Goal: Transaction & Acquisition: Book appointment/travel/reservation

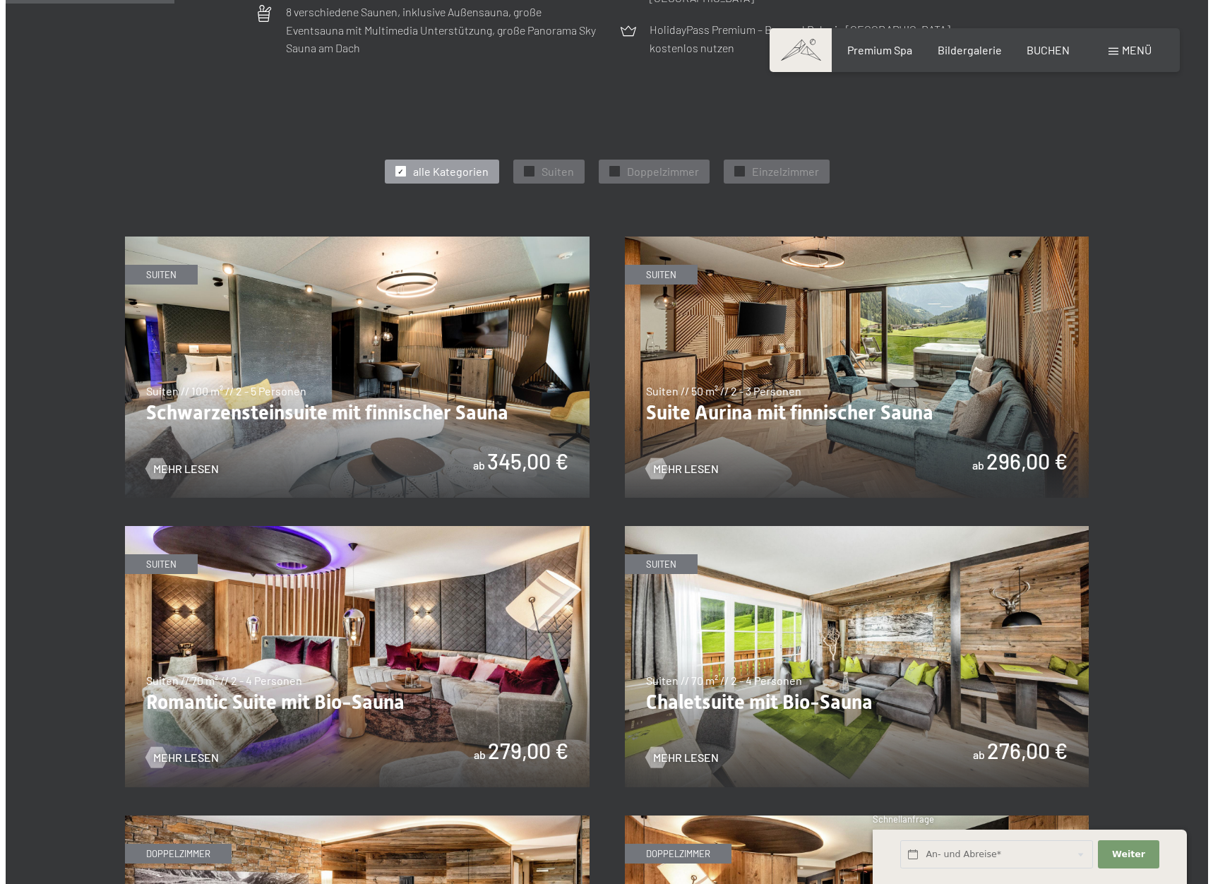
scroll to position [706, 0]
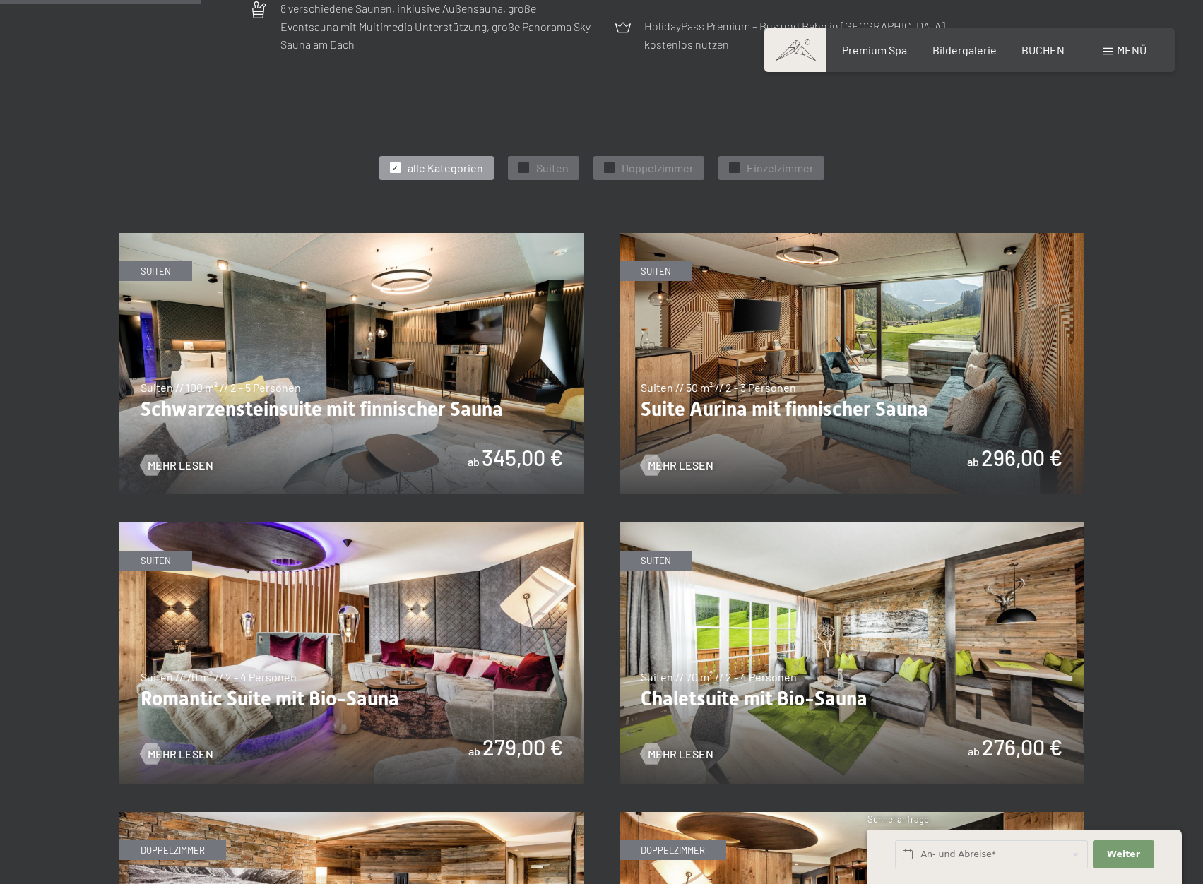
click at [1127, 50] on span "Menü" at bounding box center [1131, 49] width 30 height 13
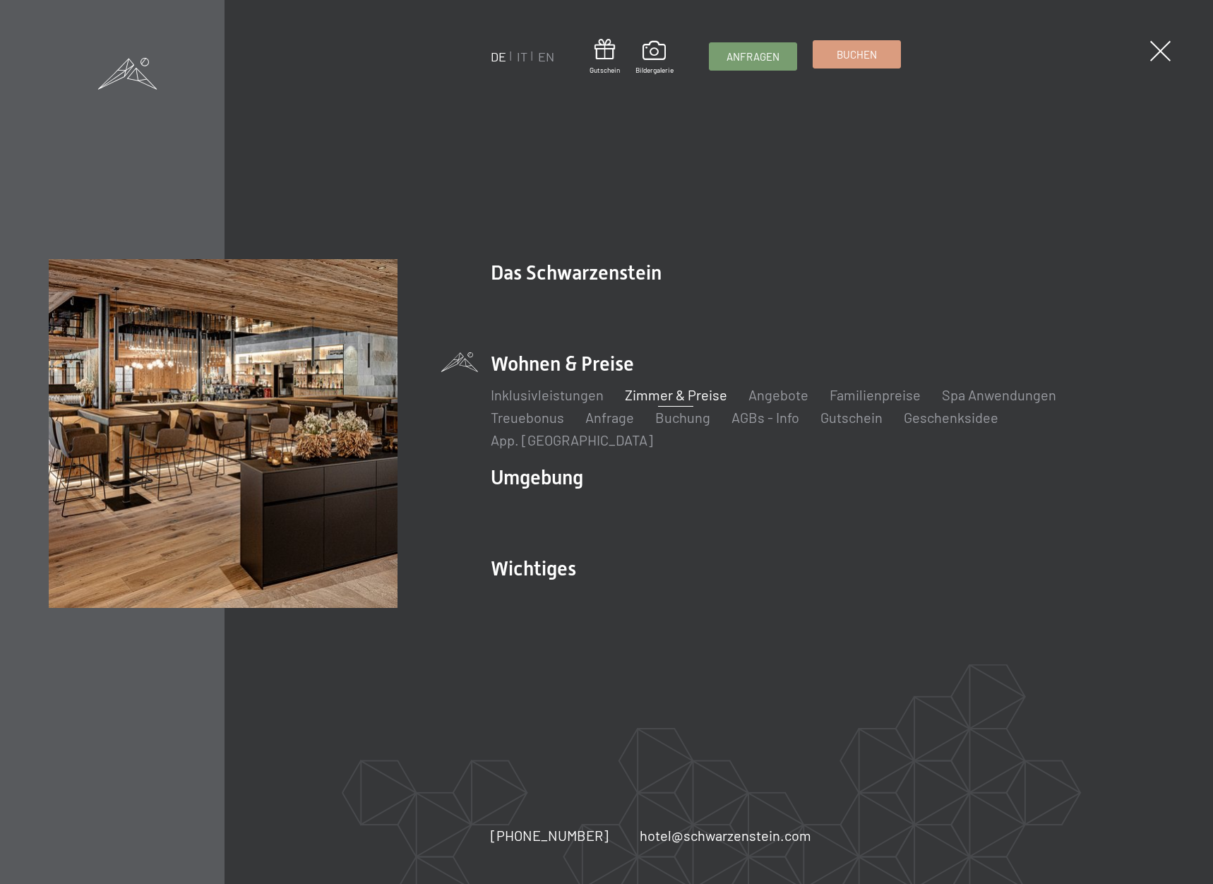
click at [874, 60] on span "Buchen" at bounding box center [857, 54] width 40 height 15
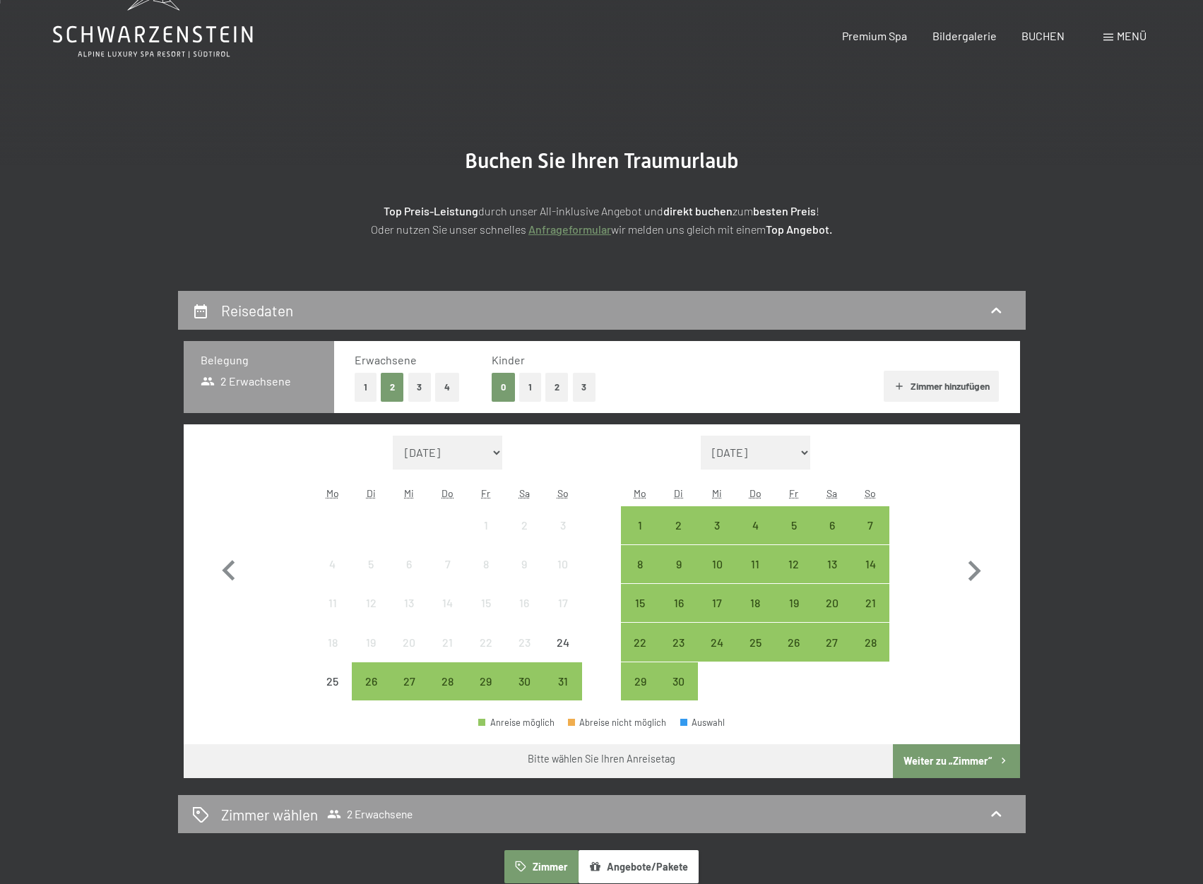
scroll to position [71, 0]
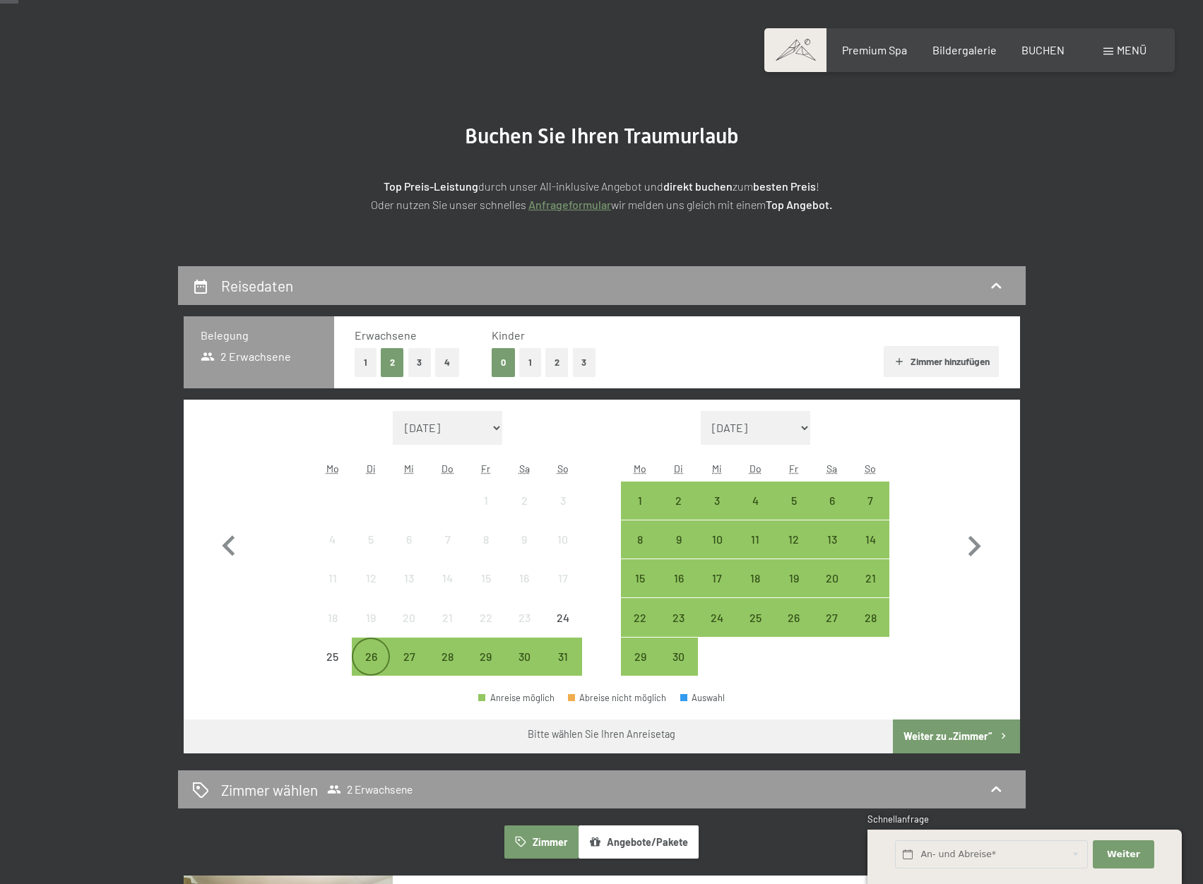
click at [362, 657] on div "26" at bounding box center [370, 668] width 35 height 35
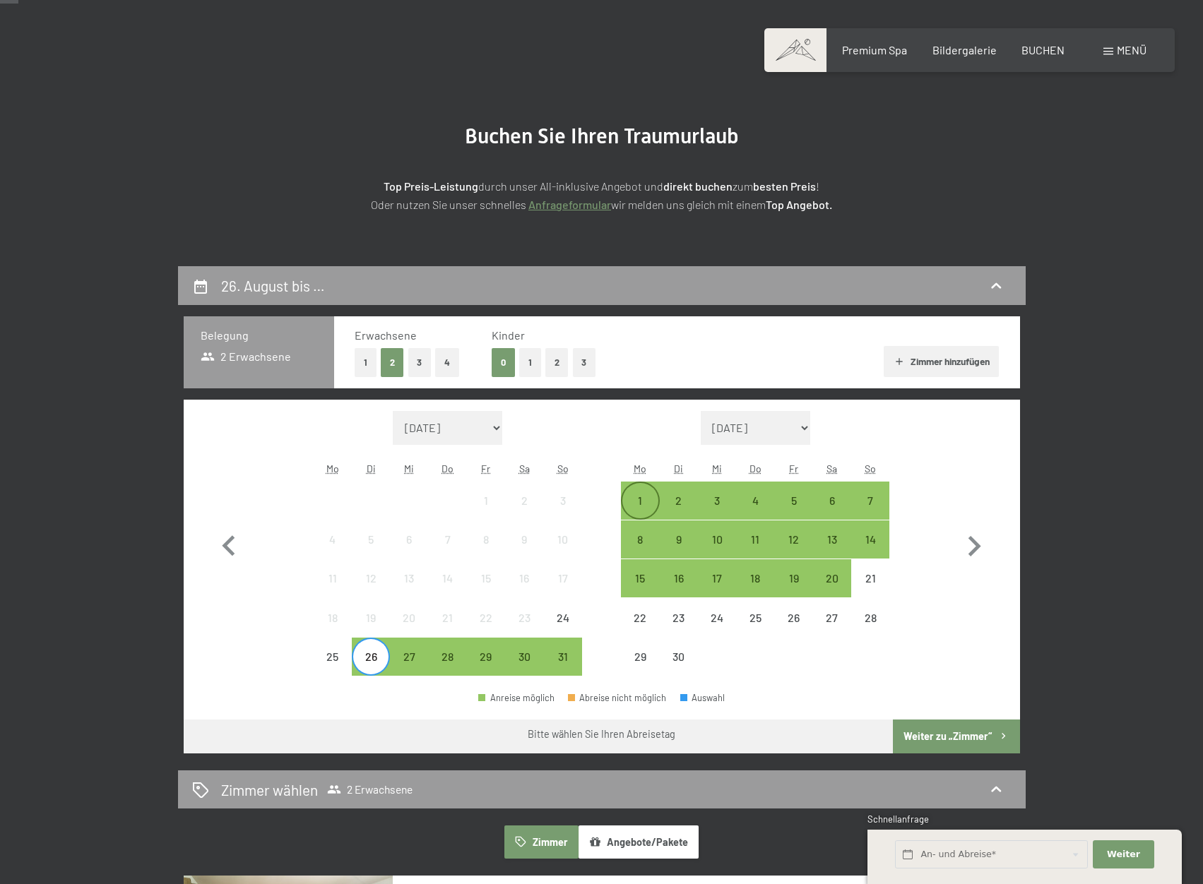
click at [650, 502] on div "1" at bounding box center [639, 512] width 35 height 35
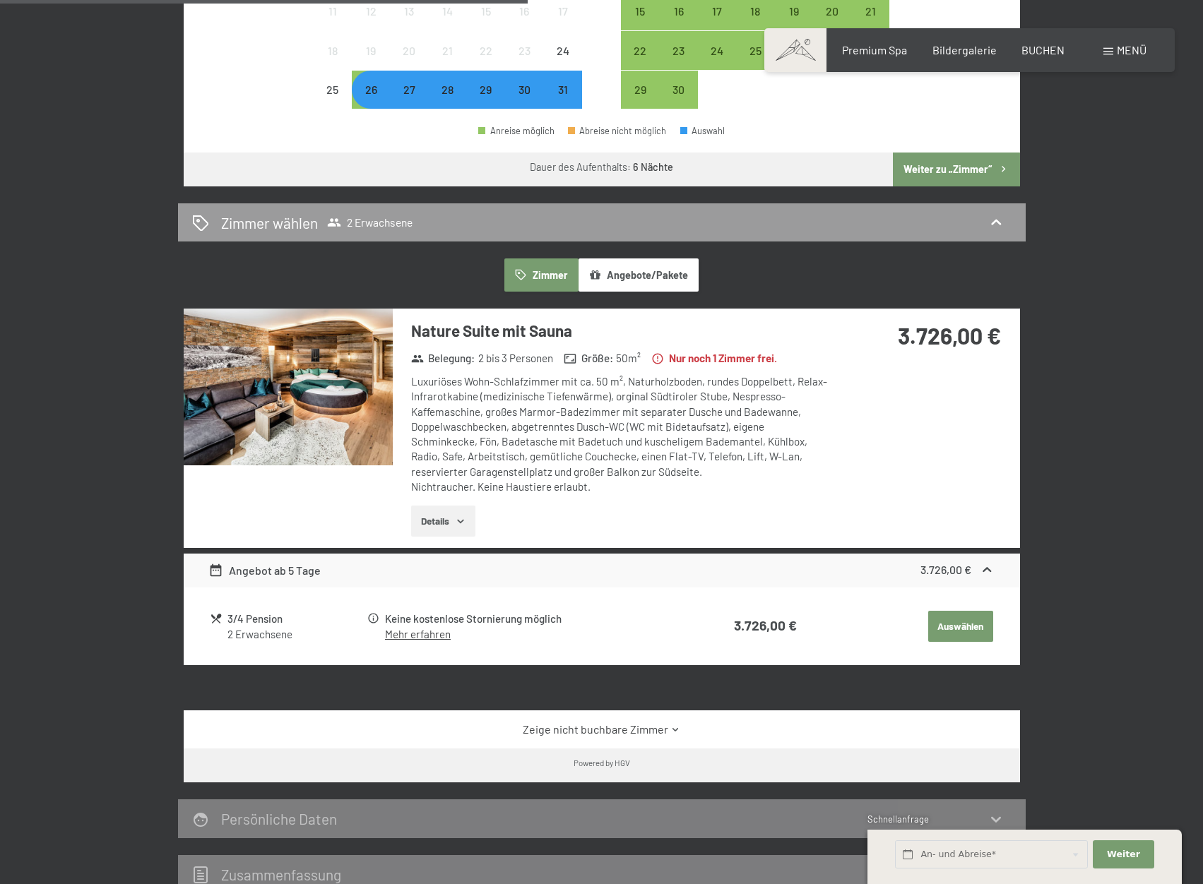
scroll to position [777, 0]
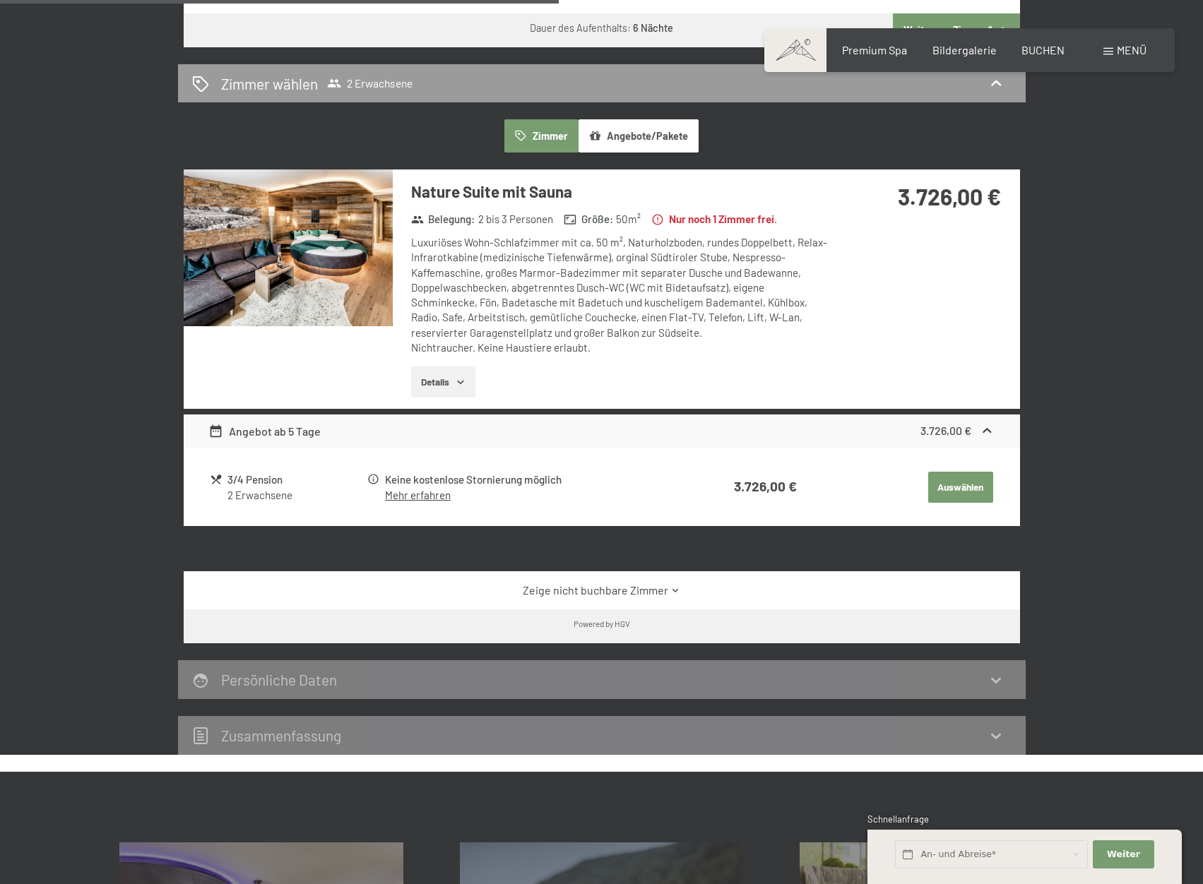
click at [951, 435] on strong "3.726,00 €" at bounding box center [945, 430] width 51 height 13
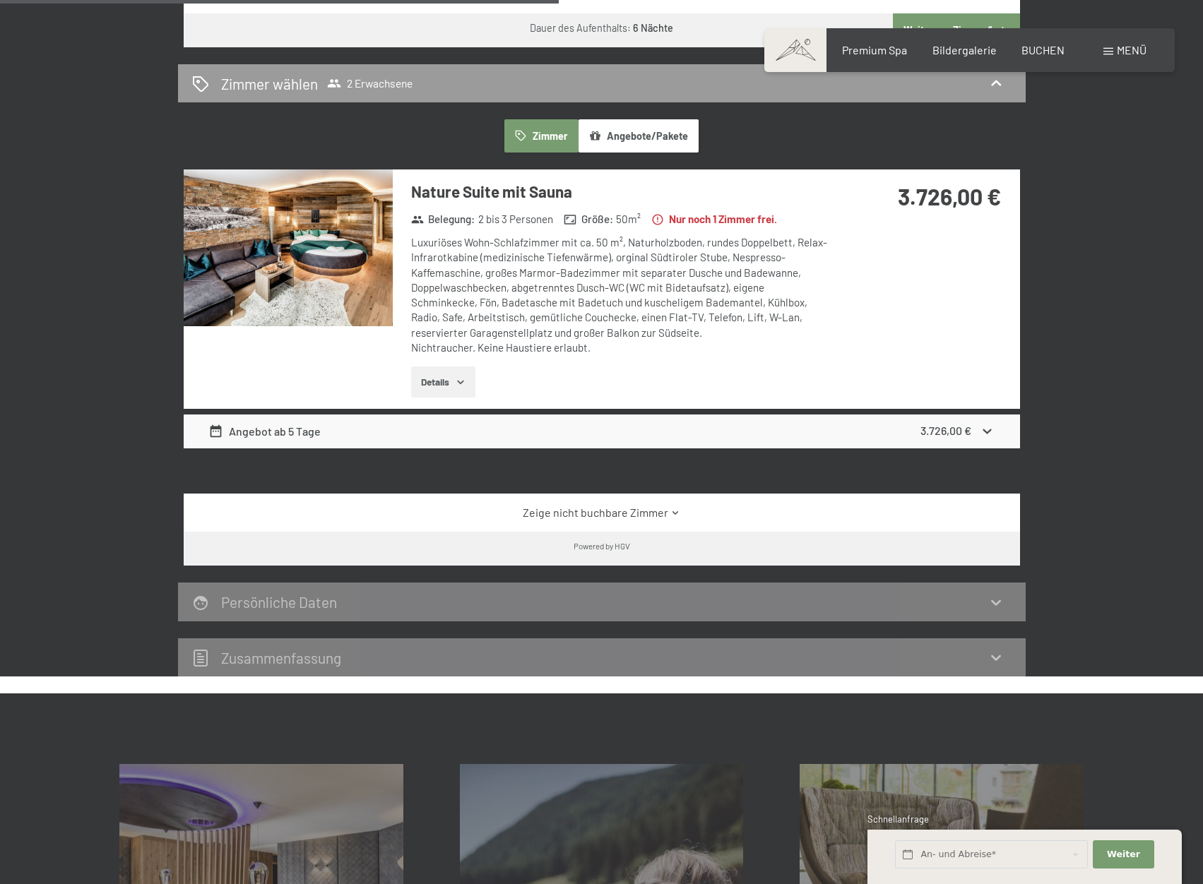
click at [461, 376] on icon "button" at bounding box center [460, 381] width 11 height 11
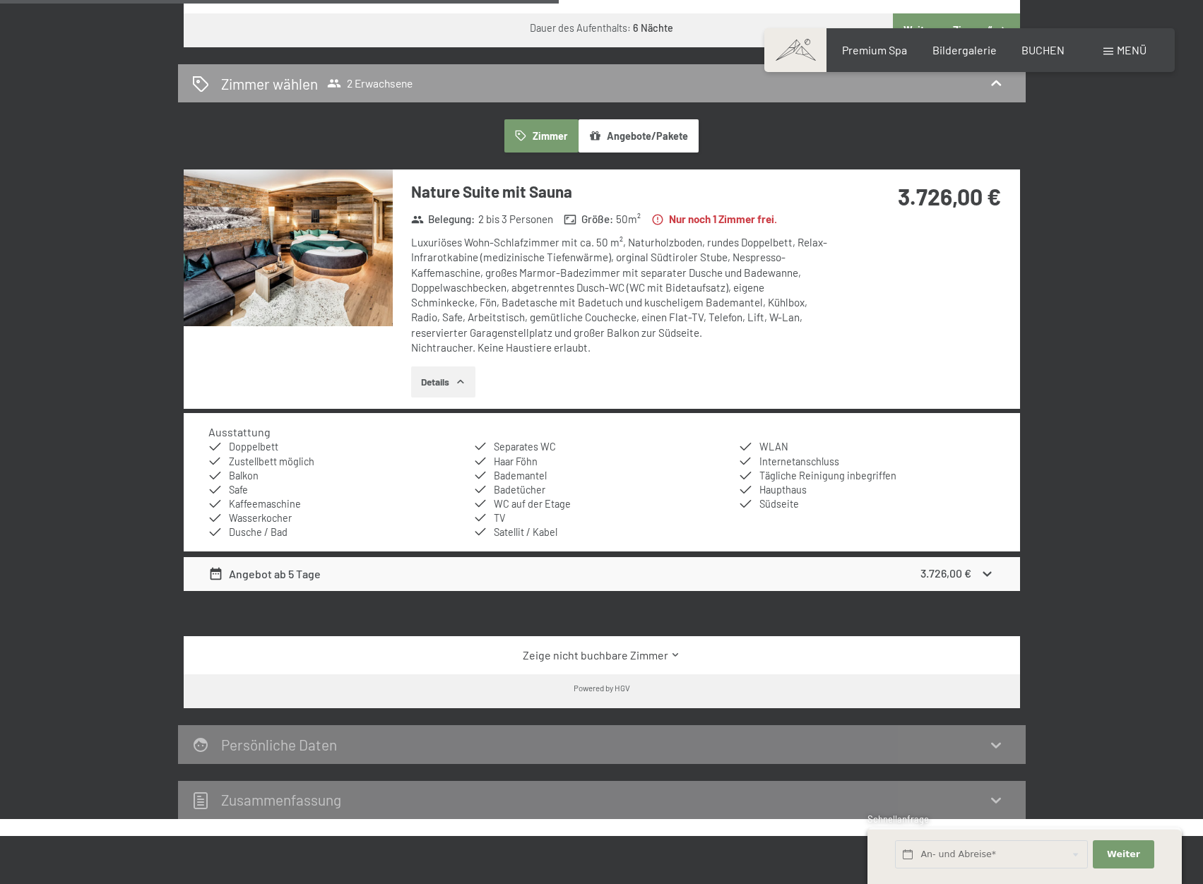
click at [465, 545] on div "Ausstattung Doppelbett Zustellbett möglich Balkon Safe Kaffeemaschine Wasserkoc…" at bounding box center [602, 482] width 836 height 138
click at [463, 575] on div "Angebot ab 5 Tage 3.726,00 €" at bounding box center [602, 574] width 836 height 34
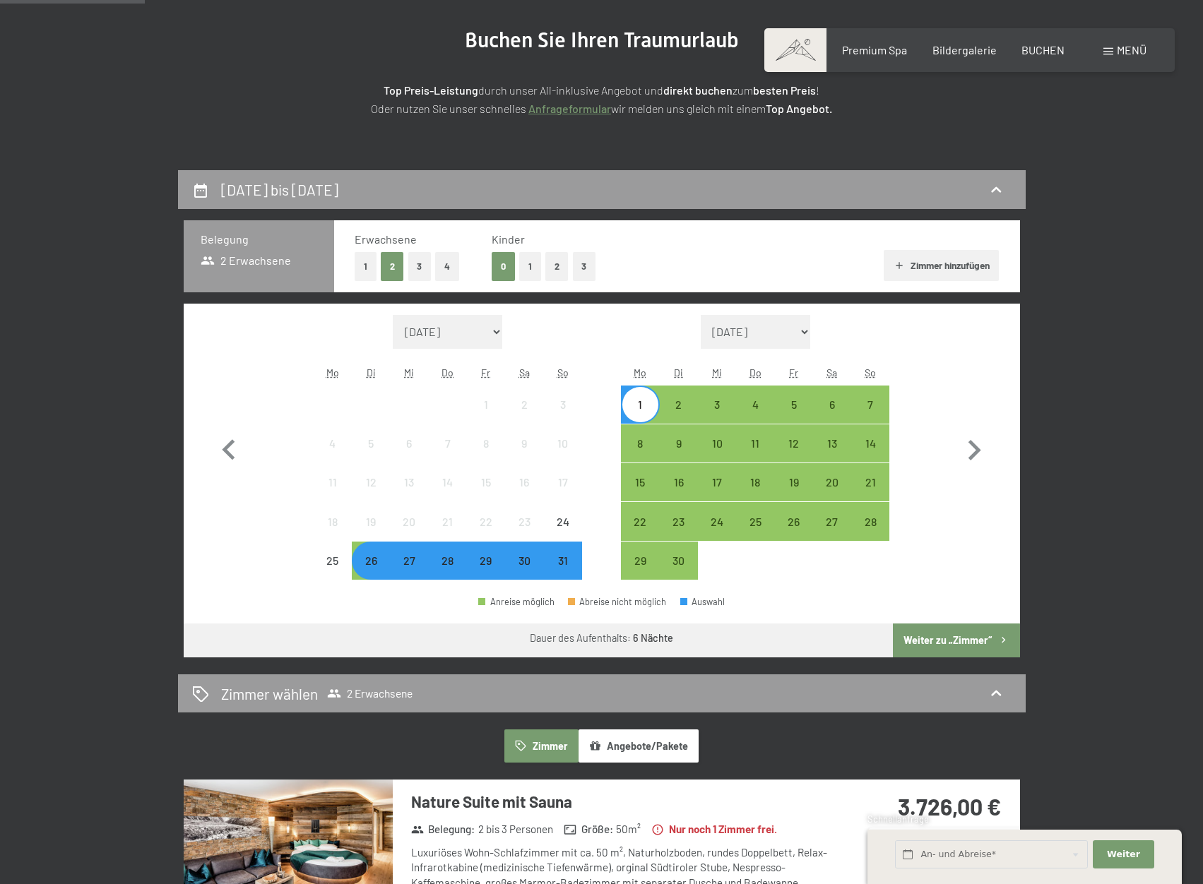
scroll to position [141, 0]
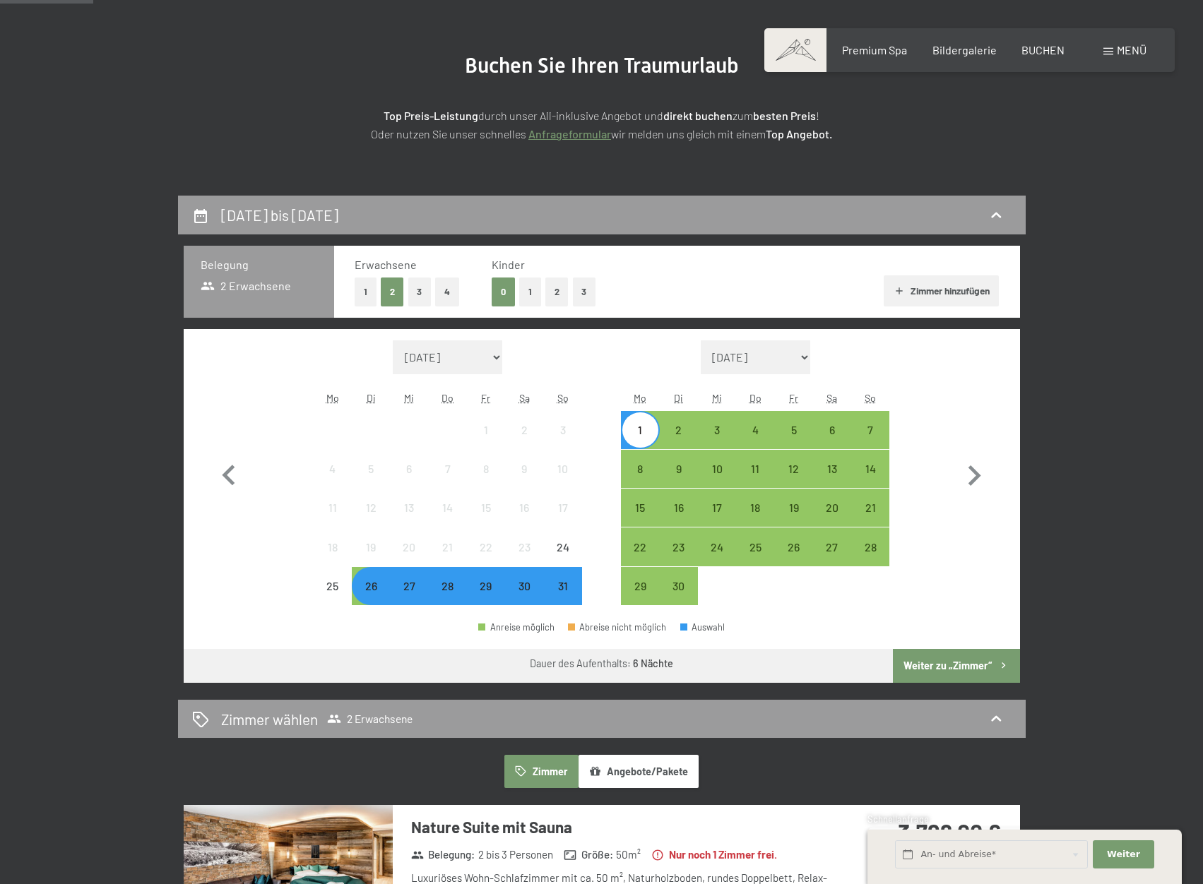
click at [643, 427] on div "1" at bounding box center [639, 441] width 35 height 35
click at [636, 475] on div "8" at bounding box center [639, 480] width 35 height 35
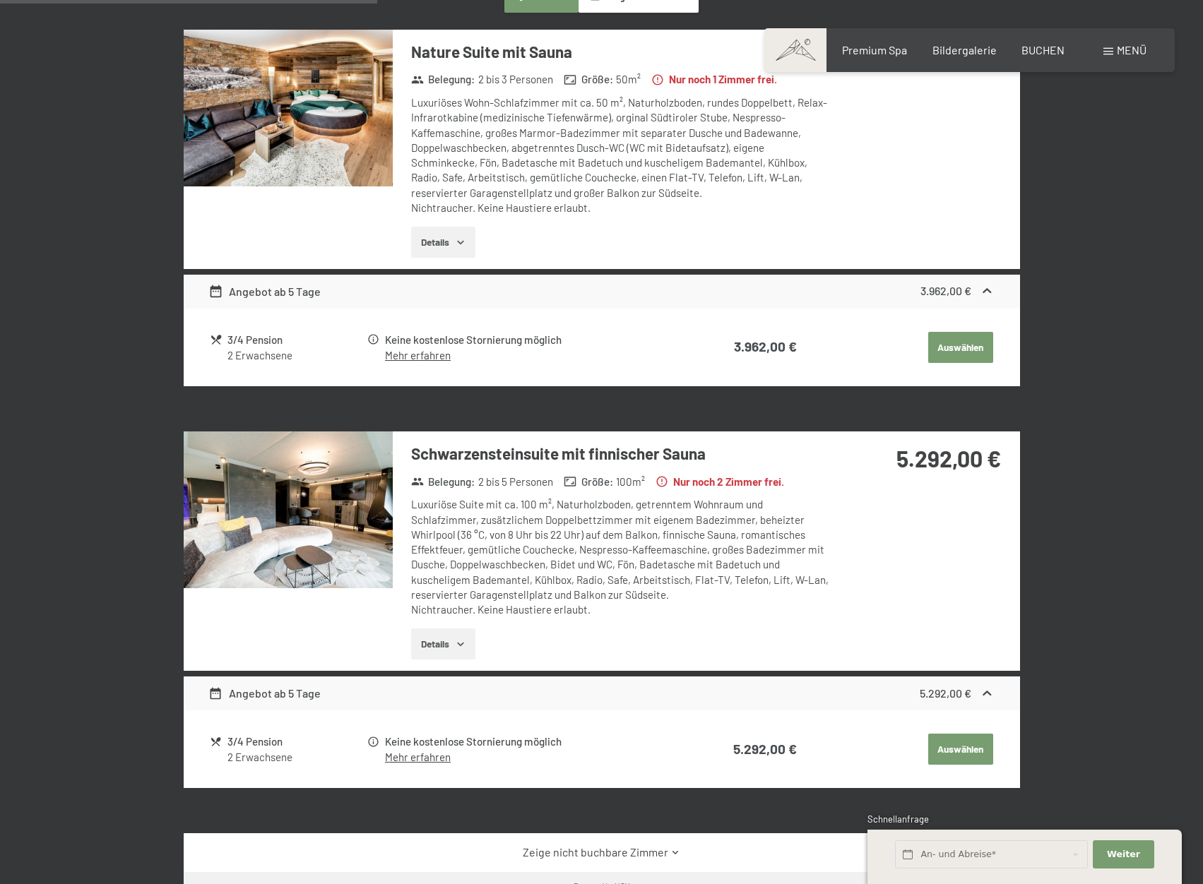
scroll to position [918, 0]
